Goal: Transaction & Acquisition: Purchase product/service

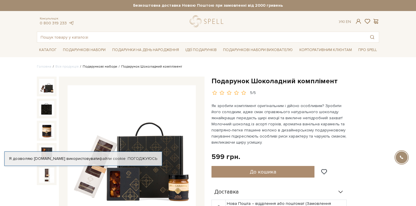
click at [100, 66] on link "Подарункові набори" at bounding box center [100, 66] width 34 height 4
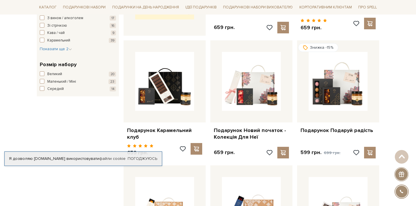
scroll to position [310, 0]
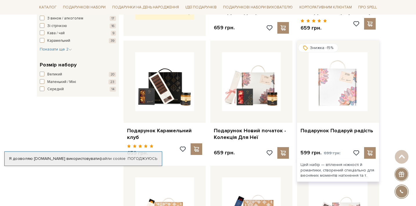
click at [331, 76] on img at bounding box center [337, 81] width 59 height 59
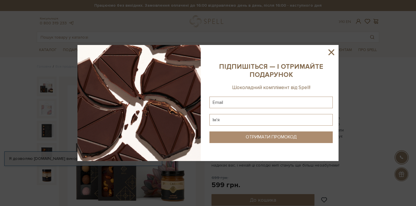
click at [330, 53] on icon at bounding box center [331, 52] width 6 height 6
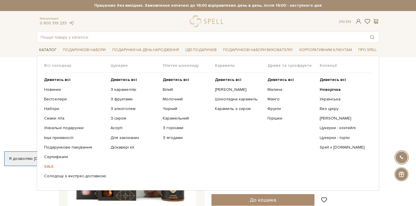
click at [46, 49] on link "Каталог" at bounding box center [48, 50] width 22 height 9
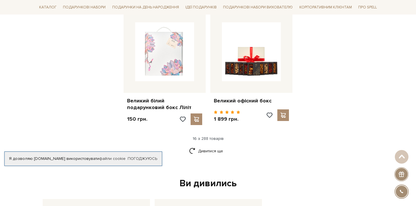
scroll to position [735, 0]
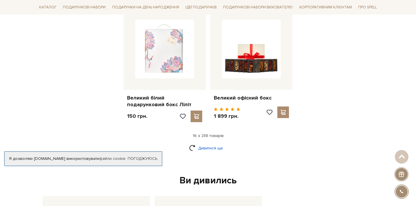
click at [215, 143] on link "Дивитися ще" at bounding box center [208, 148] width 38 height 10
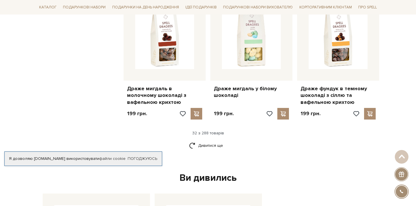
scroll to position [1349, 0]
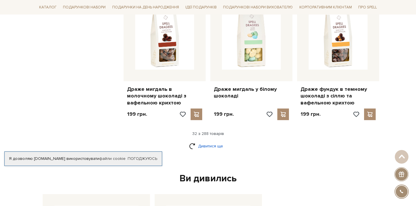
click at [209, 141] on link "Дивитися ще" at bounding box center [208, 146] width 38 height 10
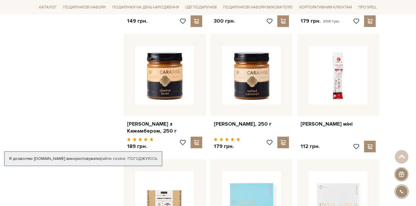
scroll to position [1563, 0]
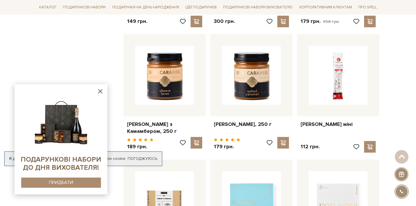
click at [100, 94] on icon at bounding box center [100, 91] width 7 height 7
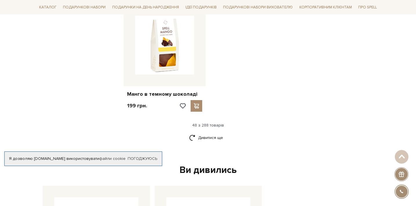
scroll to position [2099, 0]
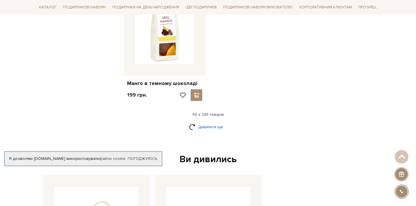
click at [212, 122] on link "Дивитися ще" at bounding box center [208, 127] width 38 height 10
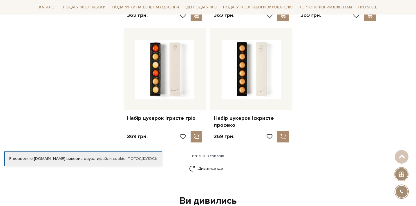
scroll to position [2717, 0]
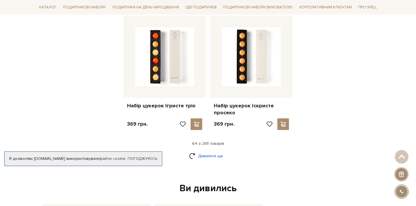
click at [212, 151] on link "Дивитися ще" at bounding box center [208, 156] width 38 height 10
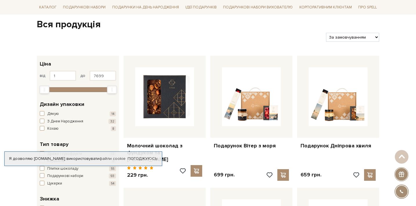
scroll to position [0, 0]
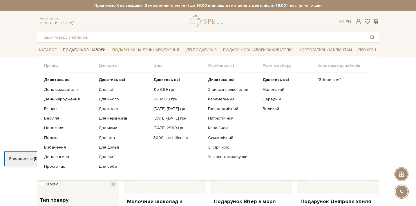
click at [88, 48] on link "Подарункові набори" at bounding box center [84, 50] width 47 height 9
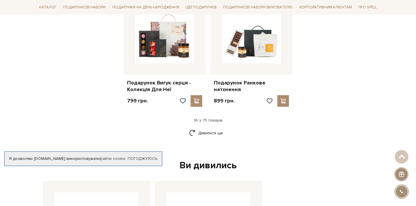
scroll to position [730, 0]
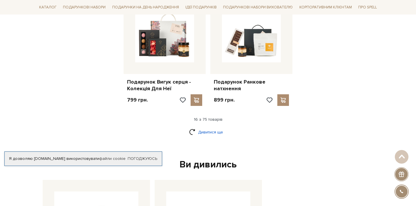
click at [207, 128] on link "Дивитися ще" at bounding box center [208, 132] width 38 height 10
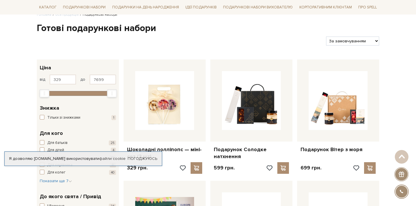
scroll to position [0, 0]
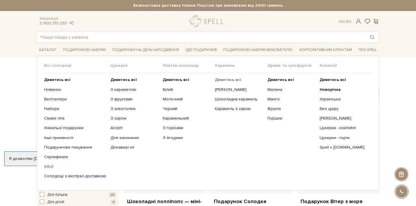
click at [222, 80] on b "Дивитись всі" at bounding box center [228, 79] width 26 height 5
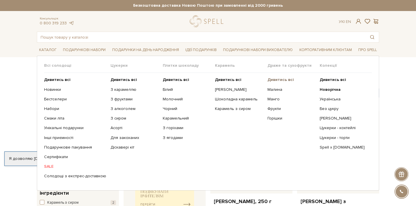
click at [282, 81] on b "Дивитись всі" at bounding box center [280, 79] width 26 height 5
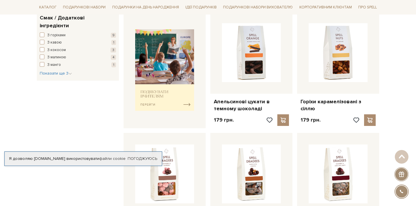
scroll to position [227, 0]
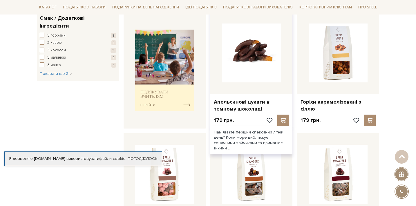
click at [262, 56] on img at bounding box center [251, 52] width 59 height 59
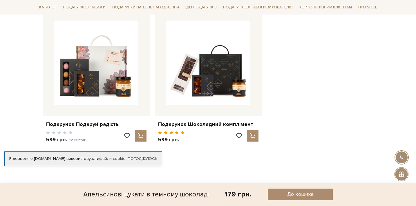
scroll to position [478, 0]
